Goal: Task Accomplishment & Management: Complete application form

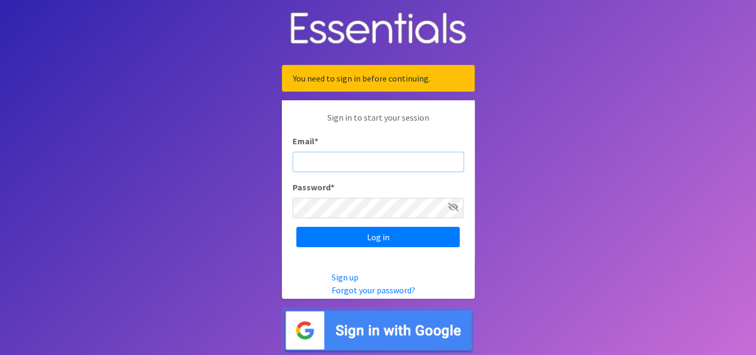
paste input "mailto:[EMAIL_ADDRESS][DOMAIN_NAME]"
drag, startPoint x: 324, startPoint y: 161, endPoint x: 292, endPoint y: 159, distance: 32.3
click at [293, 159] on input "mailto:[EMAIL_ADDRESS][DOMAIN_NAME]" at bounding box center [378, 162] width 171 height 20
type input "[EMAIL_ADDRESS][DOMAIN_NAME]"
click at [455, 206] on icon at bounding box center [453, 207] width 11 height 9
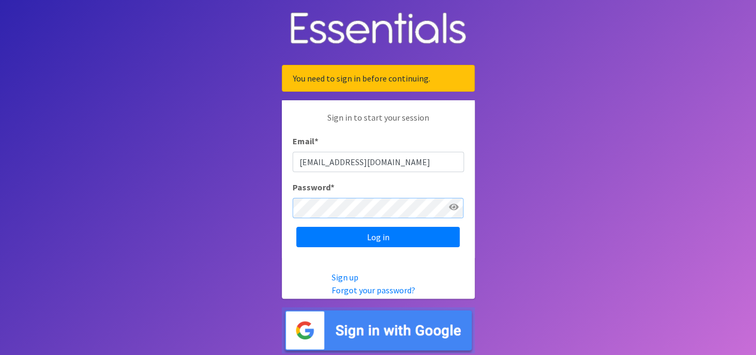
click at [296, 227] on input "Log in" at bounding box center [377, 237] width 163 height 20
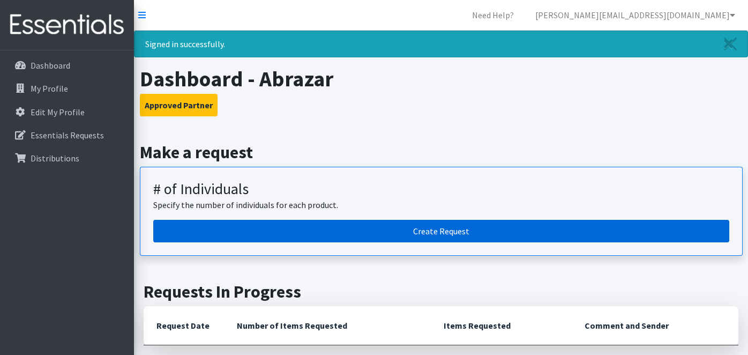
click at [470, 224] on link "Create Request" at bounding box center [441, 231] width 576 height 23
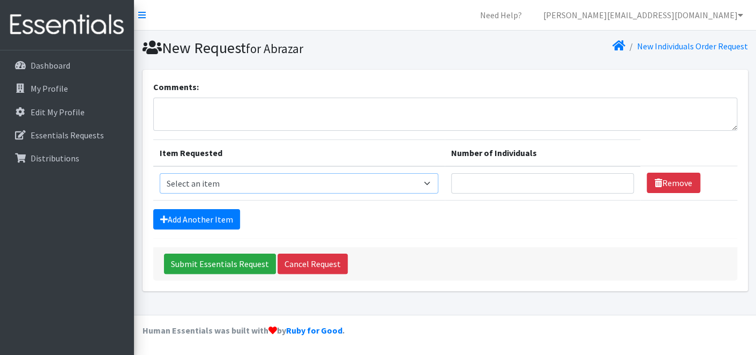
click at [213, 183] on select "Select an item Baby Diapers (Size 1 - 15x25ct) Baby Diapers (Size 2 - 15x25ct) …" at bounding box center [299, 183] width 279 height 20
click at [406, 209] on div "Add Another Item" at bounding box center [445, 219] width 584 height 20
click at [217, 180] on select "Select an item Baby Diapers (Size 1 - 15x25ct) Baby Diapers (Size 2 - 15x25ct) …" at bounding box center [299, 183] width 279 height 20
select select "7379"
click at [160, 173] on select "Select an item Baby Diapers (Size 1 - 15x25ct) Baby Diapers (Size 2 - 15x25ct) …" at bounding box center [299, 183] width 279 height 20
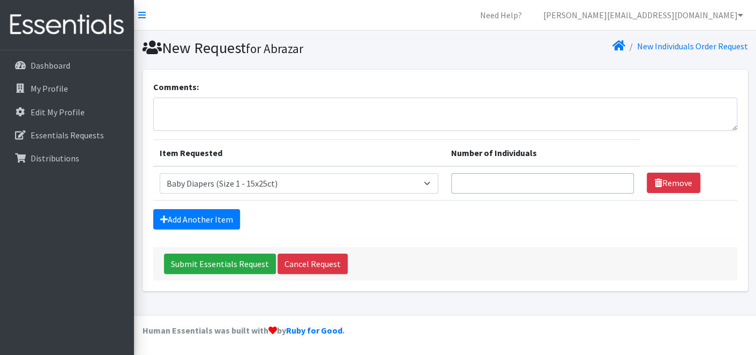
click at [487, 176] on input "Number of Individuals" at bounding box center [542, 183] width 183 height 20
